Goal: Find specific page/section

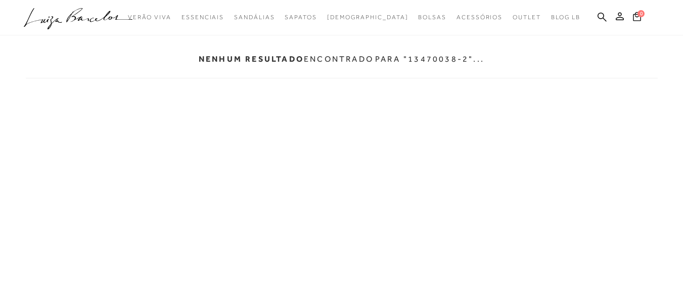
click at [372, 96] on div "Nenhum resultado encontrado para "13470038-2"..." at bounding box center [341, 195] width 647 height 388
click at [599, 16] on icon at bounding box center [601, 17] width 9 height 10
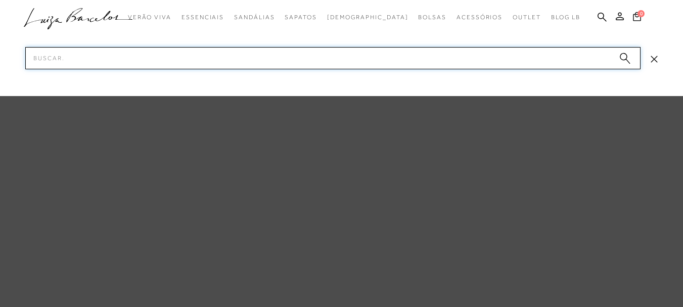
paste input "13470038-2"
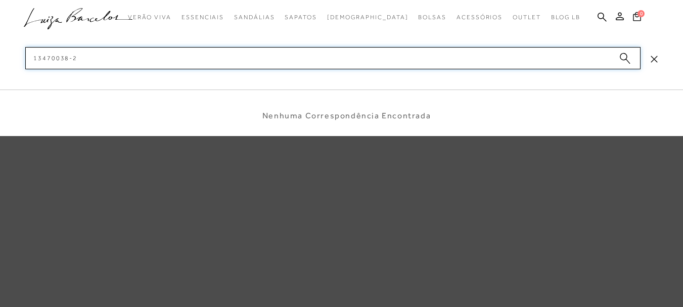
click at [70, 57] on input "13470038-2" at bounding box center [332, 58] width 615 height 22
type input "134700382"
